Goal: Communication & Community: Answer question/provide support

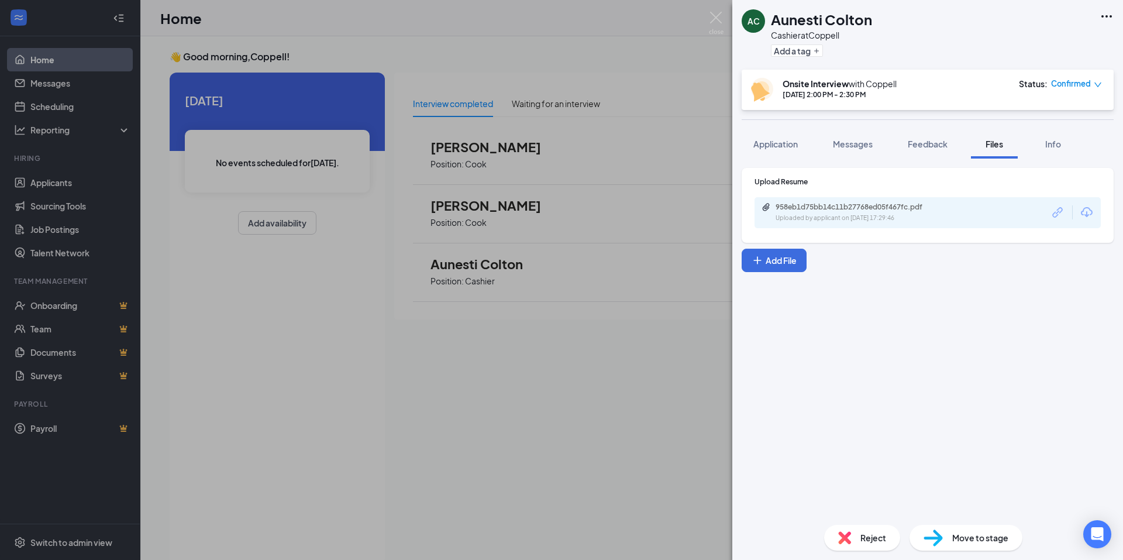
click at [560, 43] on div "AC Aunesti Colton Cashier at Coppell Add a tag Onsite Interview with Coppell [D…" at bounding box center [561, 280] width 1123 height 560
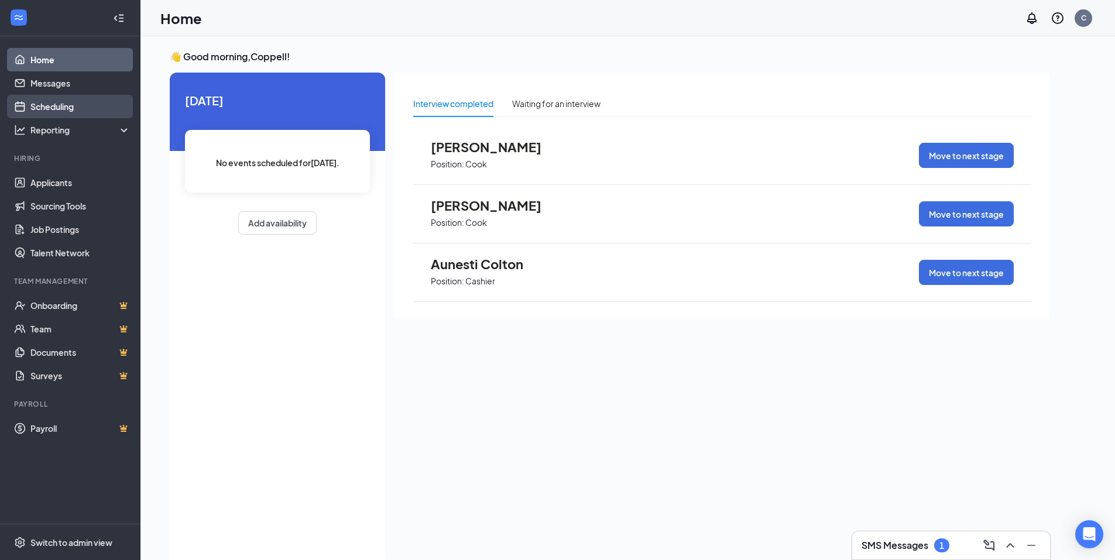
click at [53, 102] on link "Scheduling" at bounding box center [80, 106] width 100 height 23
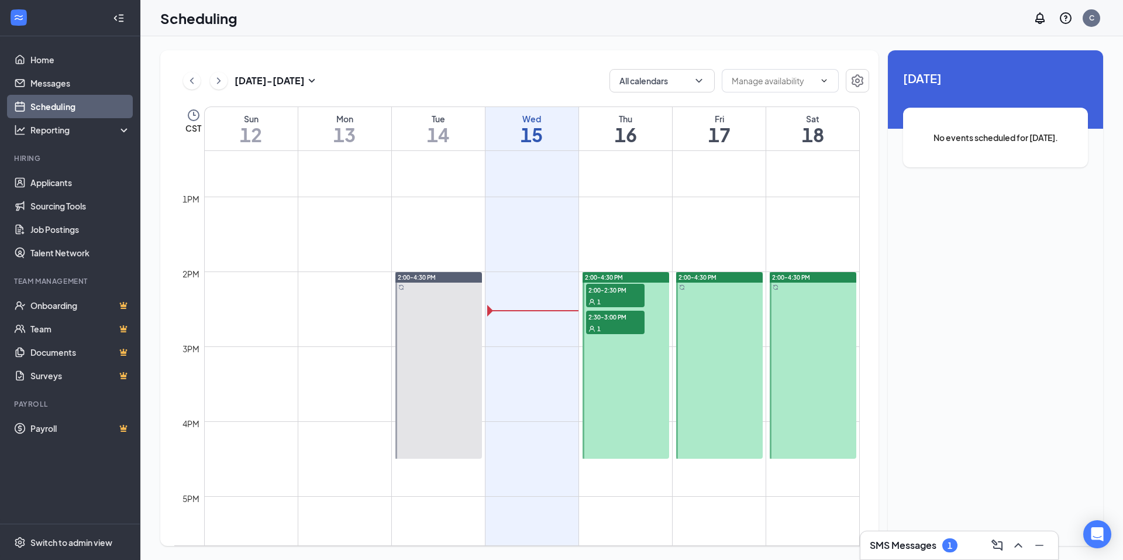
scroll to position [985, 0]
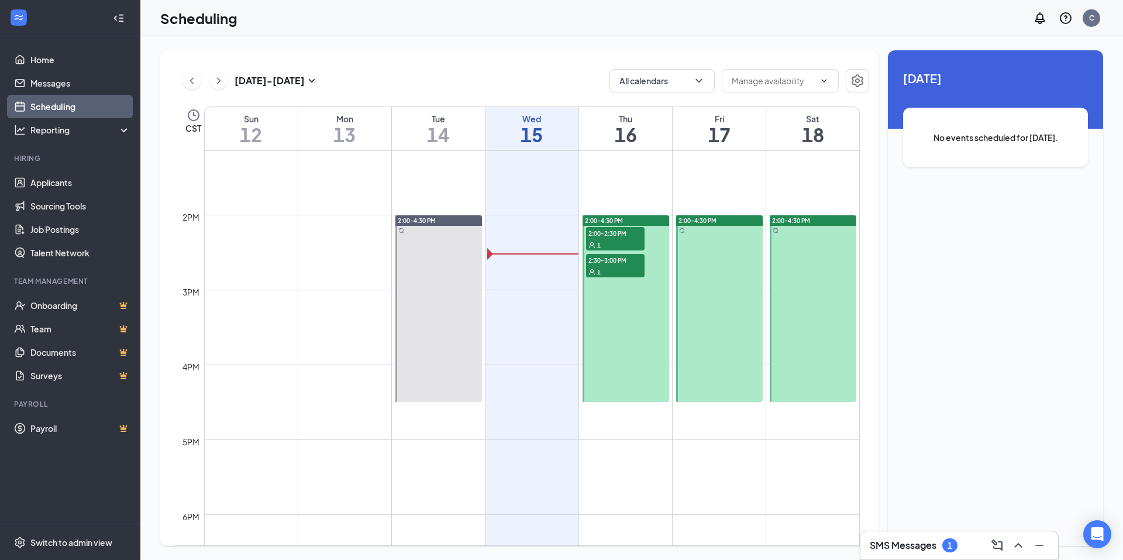
click at [560, 235] on span "2:00-2:30 PM" at bounding box center [615, 233] width 59 height 12
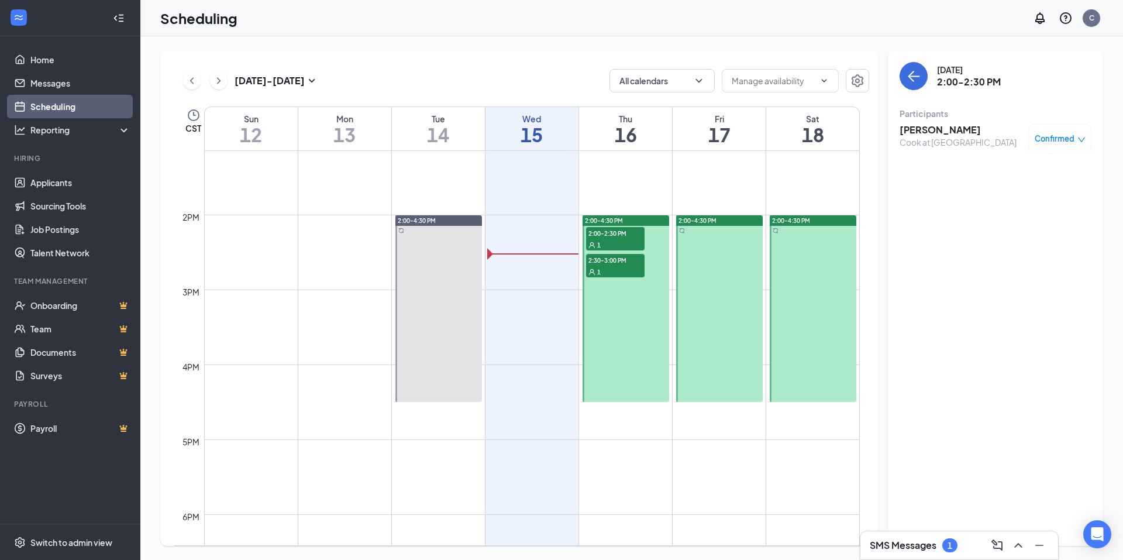
click at [560, 258] on span "2:30-3:00 PM" at bounding box center [615, 260] width 59 height 12
click at [560, 540] on h3 "SMS Messages" at bounding box center [903, 545] width 67 height 13
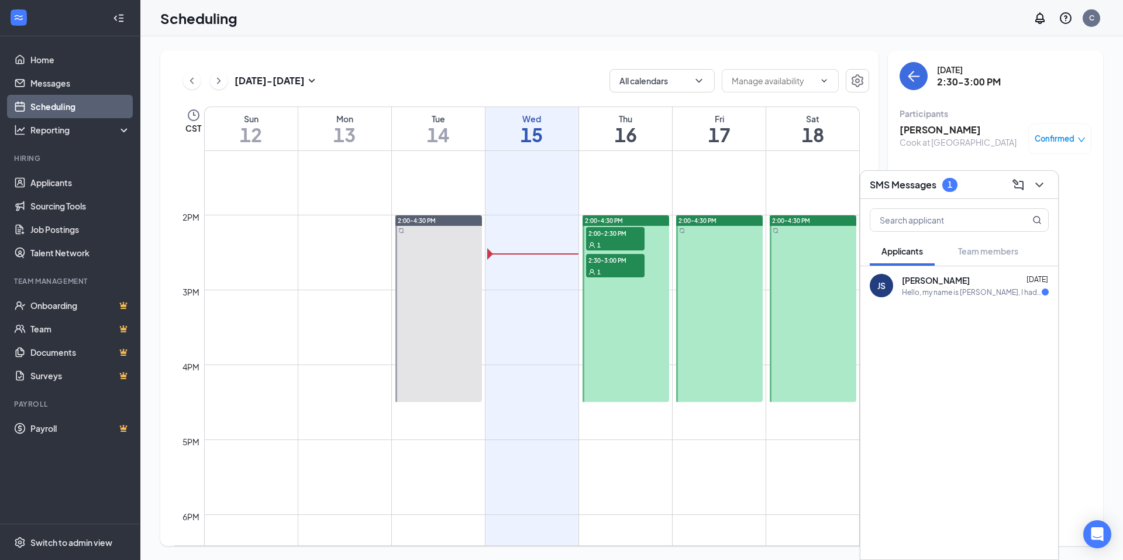
click at [560, 290] on div "Hello, my name is [PERSON_NAME], I had a question about the interview times, I …" at bounding box center [972, 292] width 140 height 10
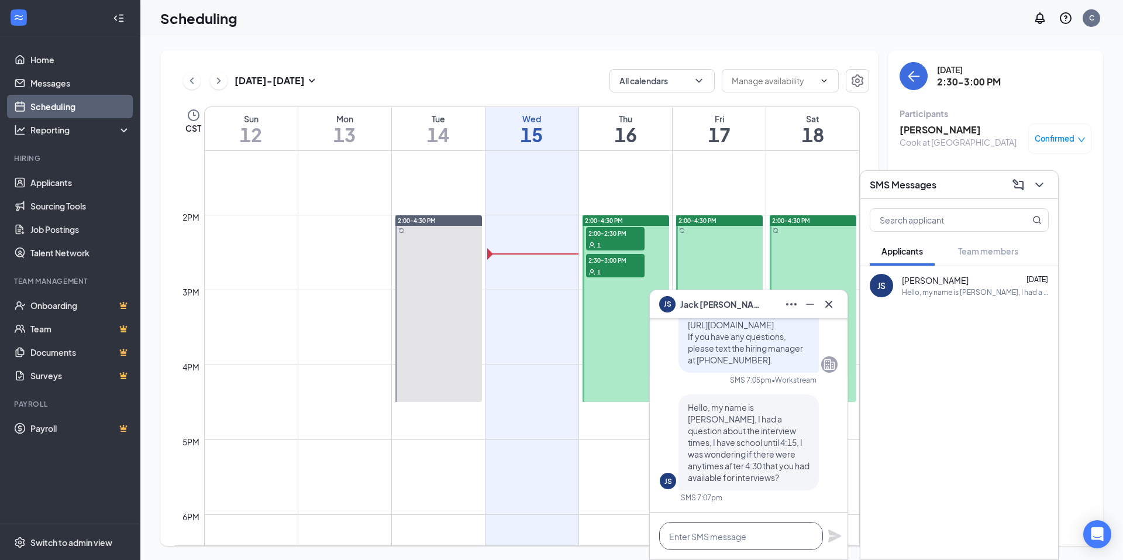
click at [560, 529] on textarea at bounding box center [741, 536] width 164 height 28
click at [560, 526] on textarea at bounding box center [741, 536] width 164 height 28
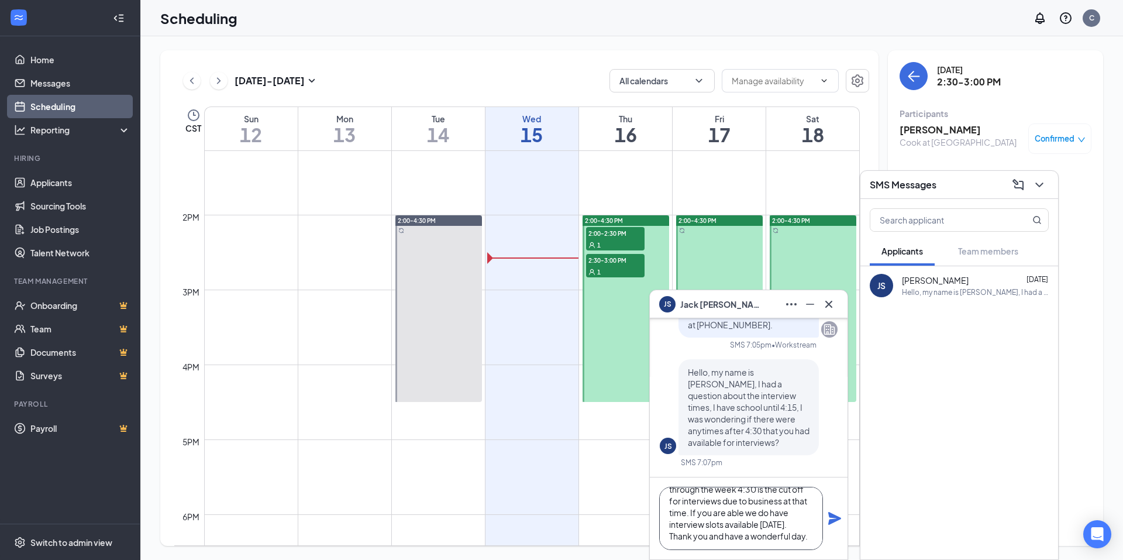
scroll to position [59, 0]
type textarea "Good afternoon [PERSON_NAME], I apologize for the delay in response to your que…"
click at [560, 512] on icon "Plane" at bounding box center [835, 518] width 14 height 14
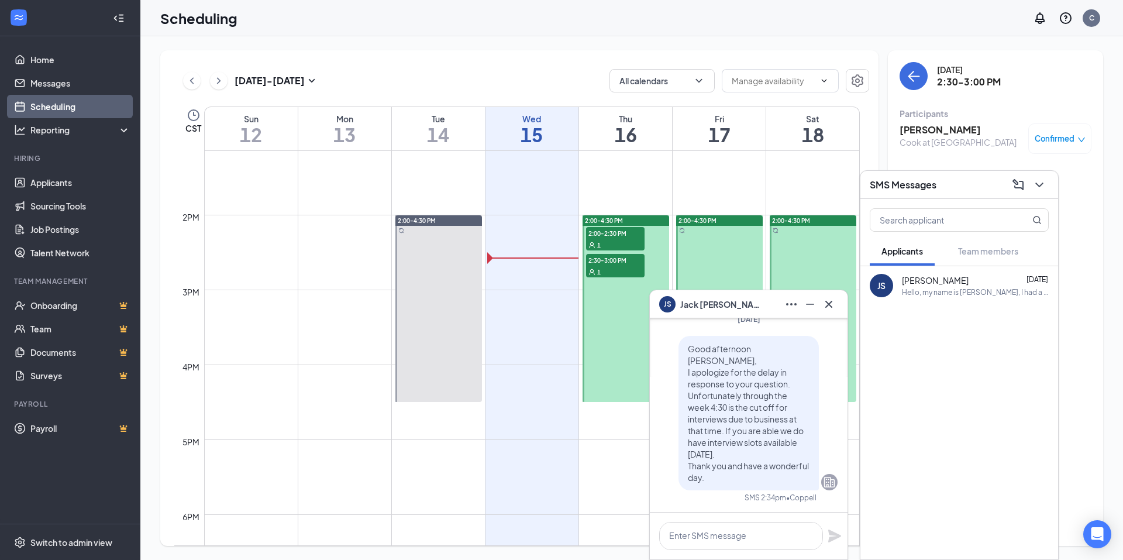
scroll to position [0, 0]
